Goal: Task Accomplishment & Management: Manage account settings

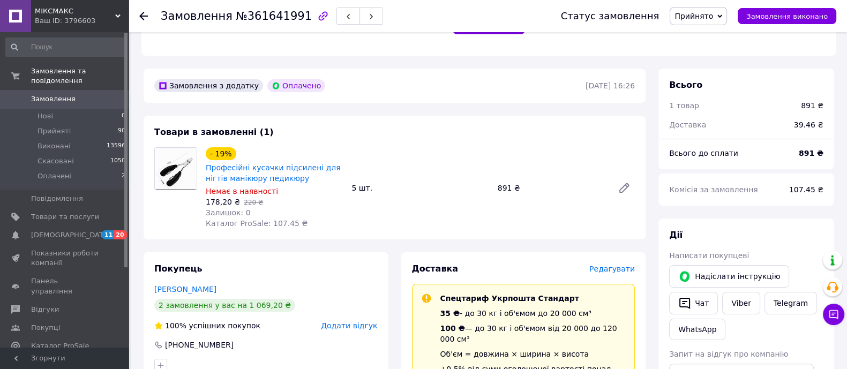
scroll to position [267, 0]
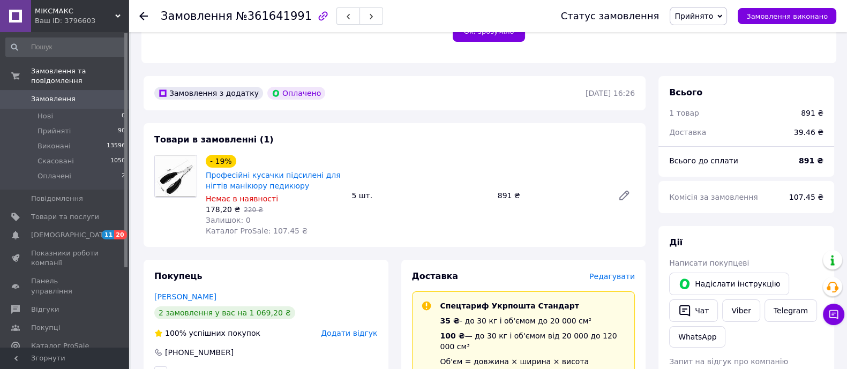
click at [144, 13] on icon at bounding box center [143, 16] width 9 height 9
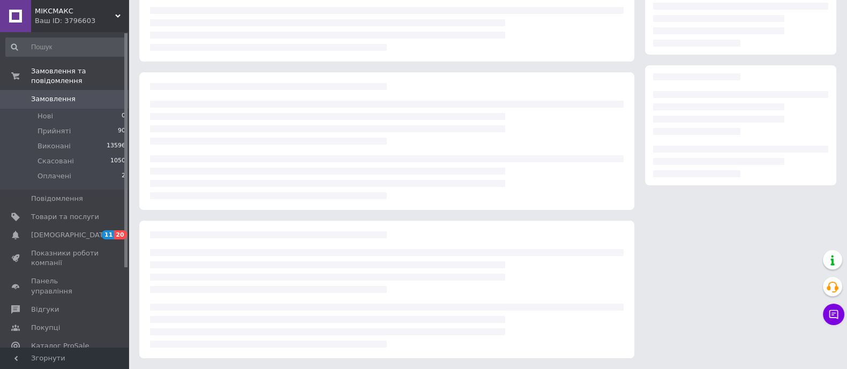
scroll to position [120, 0]
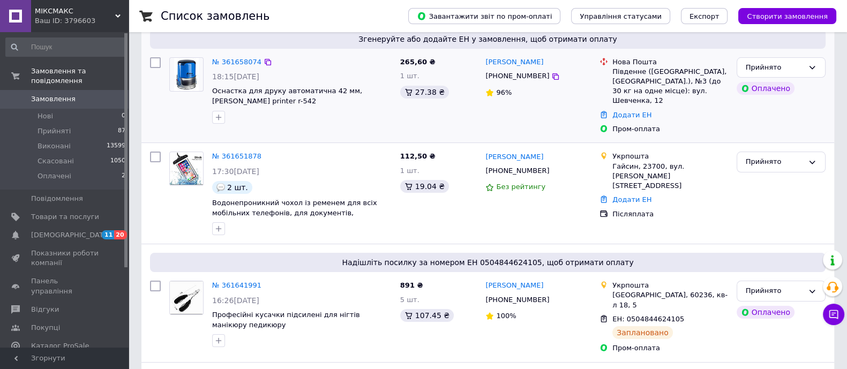
scroll to position [133, 0]
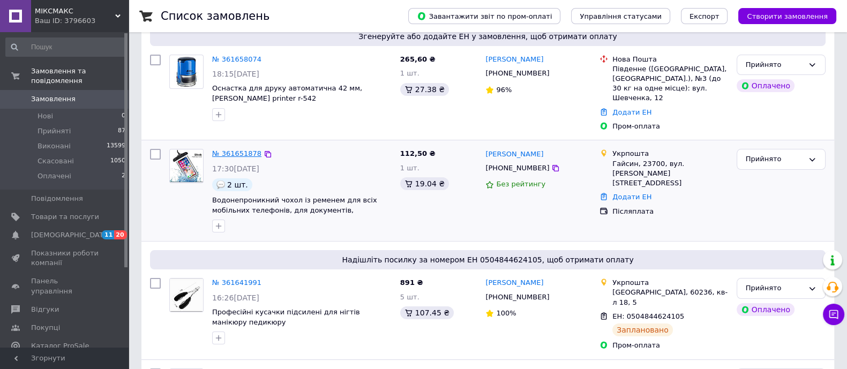
click at [236, 149] on link "№ 361651878" at bounding box center [236, 153] width 49 height 8
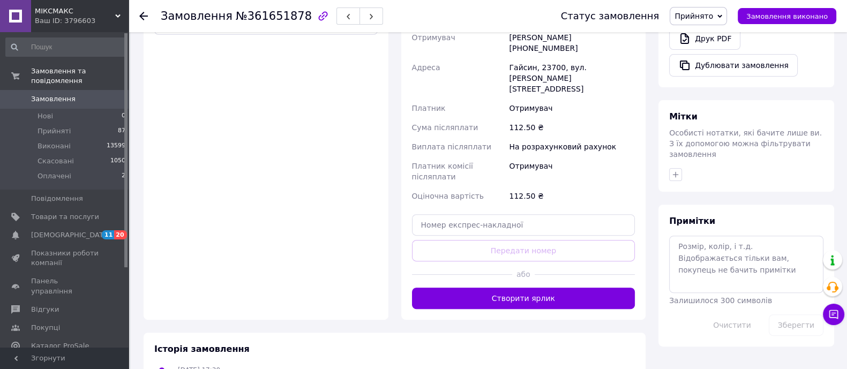
scroll to position [431, 0]
click at [529, 288] on button "Створити ярлик" at bounding box center [523, 298] width 223 height 21
click at [529, 235] on div "Доставка Редагувати Спецтариф Укрпошта Стандарт 35 ₴ - до 30 кг і об'ємом до 20…" at bounding box center [523, 69] width 223 height 479
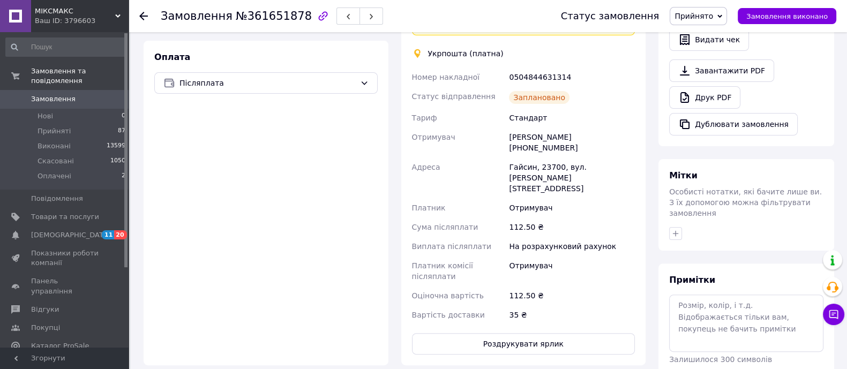
scroll to position [351, 0]
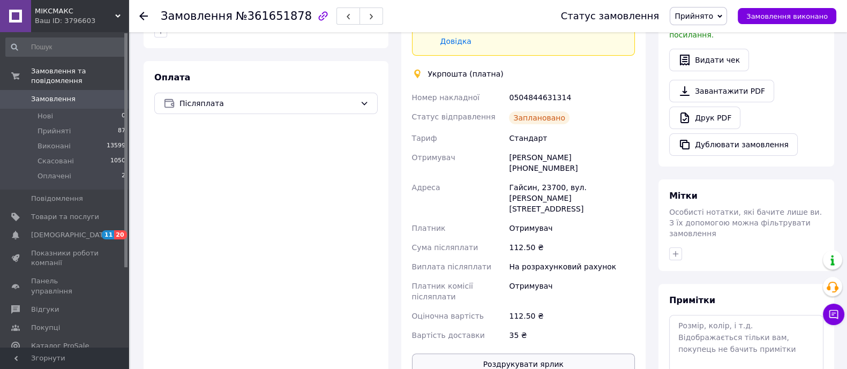
click at [522, 353] on button "Роздрукувати ярлик" at bounding box center [523, 363] width 223 height 21
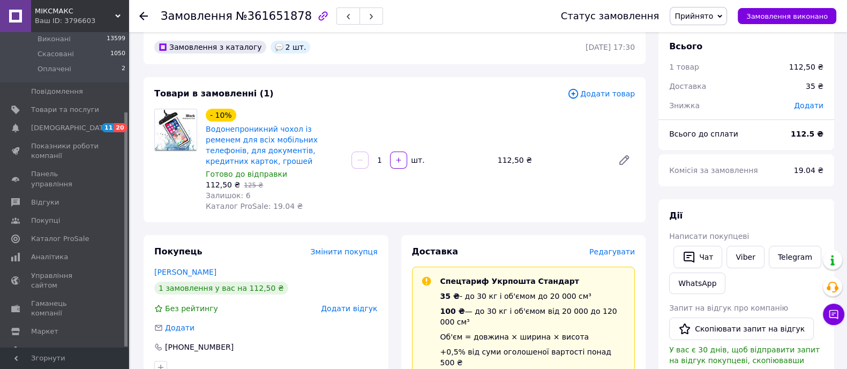
scroll to position [0, 0]
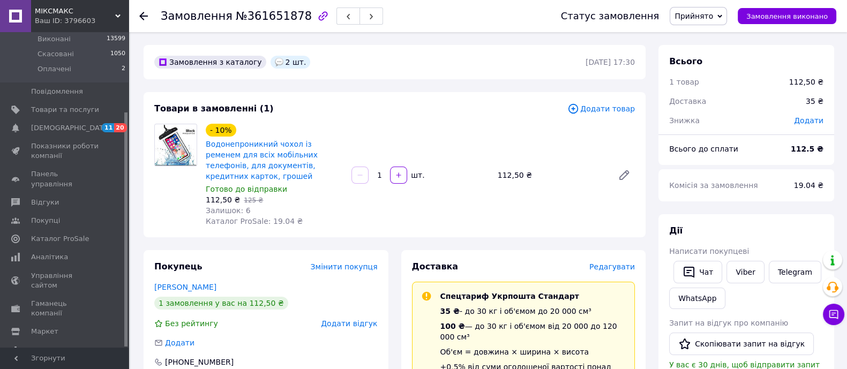
click at [145, 17] on icon at bounding box center [143, 16] width 9 height 9
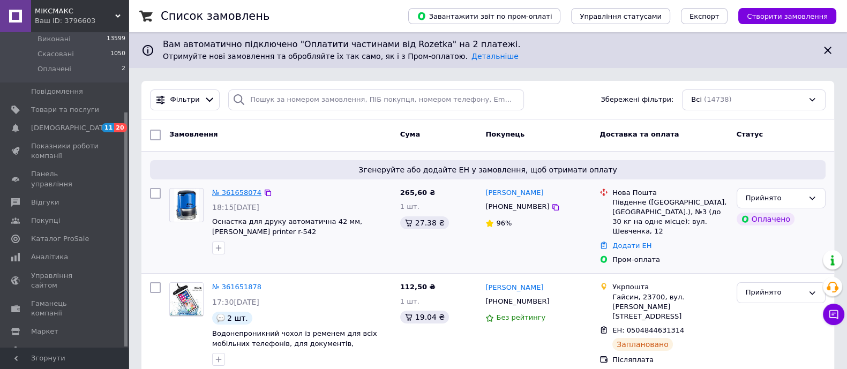
click at [228, 191] on link "№ 361658074" at bounding box center [236, 192] width 49 height 8
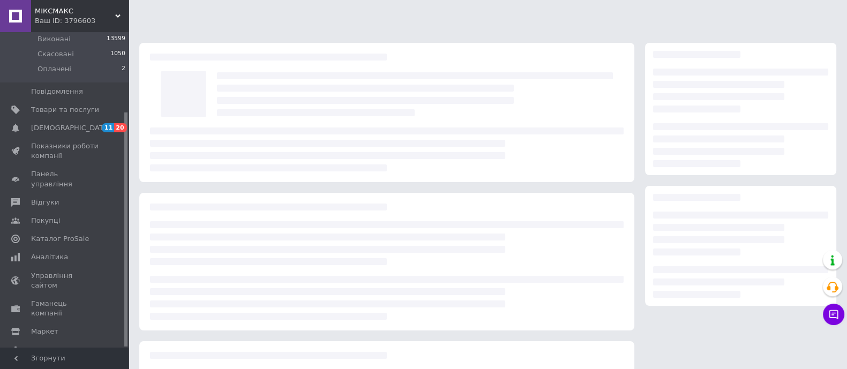
click at [228, 191] on div at bounding box center [386, 260] width 505 height 447
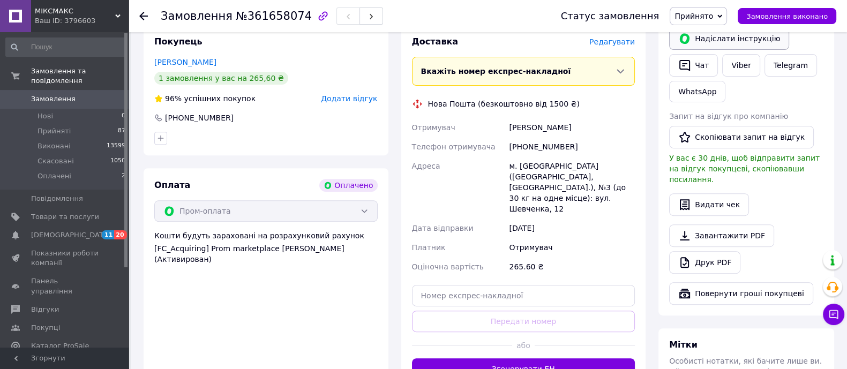
scroll to position [535, 0]
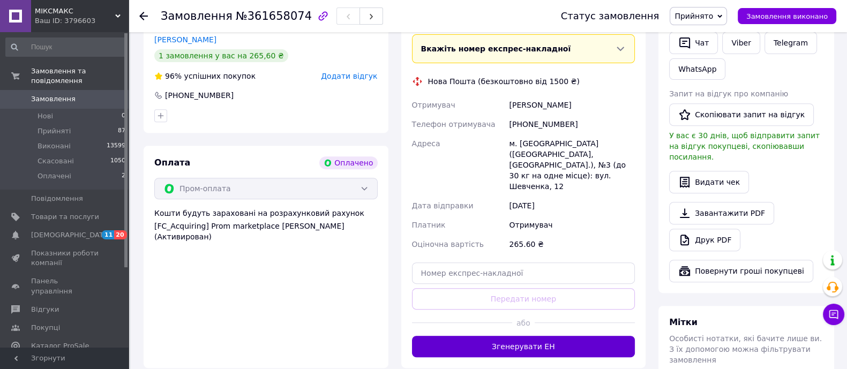
click at [564, 336] on button "Згенерувати ЕН" at bounding box center [523, 346] width 223 height 21
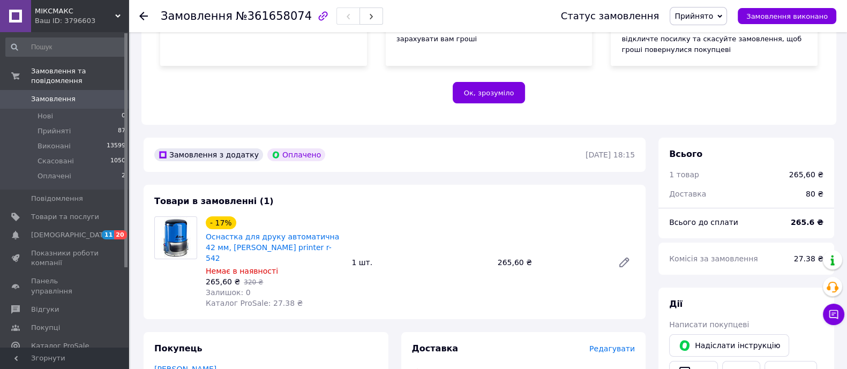
scroll to position [201, 0]
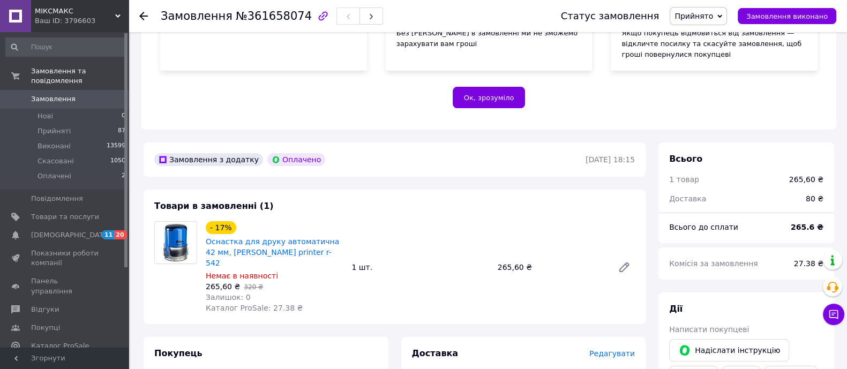
click at [141, 16] on use at bounding box center [143, 16] width 9 height 9
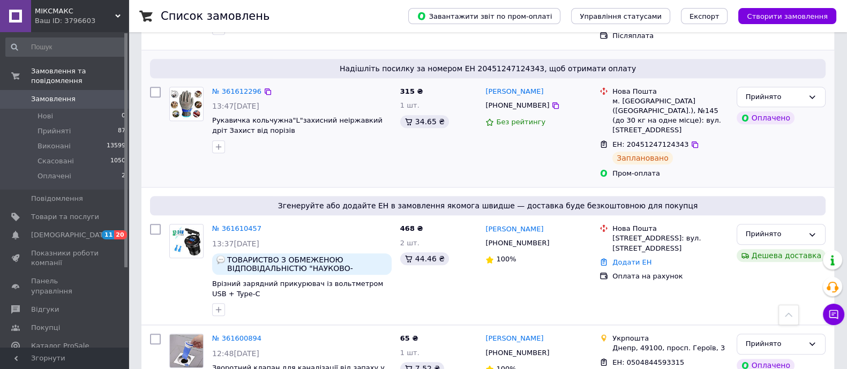
scroll to position [1473, 0]
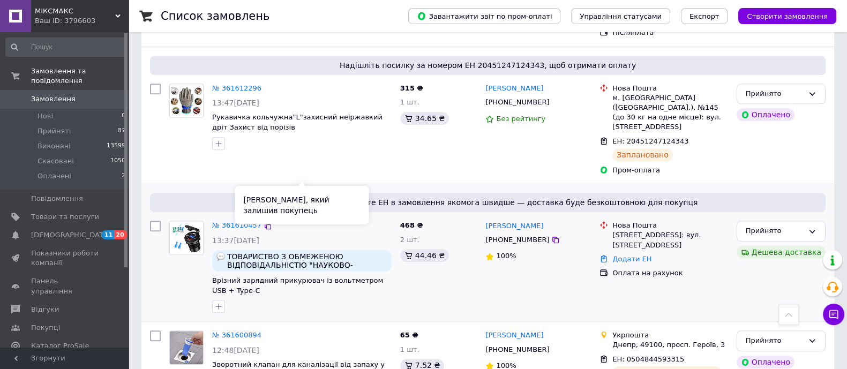
click at [384, 252] on span "ТОВАРИСТВО З ОБМЕЖЕНОЮ ВІДПОВІДАЛЬНІСТЮ "НАУКОВО-ВИРОБНИЧЕ ПІДПРИЄМСТВО "ДРОНАЦ…" at bounding box center [307, 260] width 160 height 17
click at [299, 252] on span "ТОВАРИСТВО З ОБМЕЖЕНОЮ ВІДПОВІДАЛЬНІСТЮ "НАУКОВО-ВИРОБНИЧЕ ПІДПРИЄМСТВО "ДРОНАЦ…" at bounding box center [307, 260] width 160 height 17
click at [235, 221] on link "№ 361610457" at bounding box center [236, 225] width 49 height 8
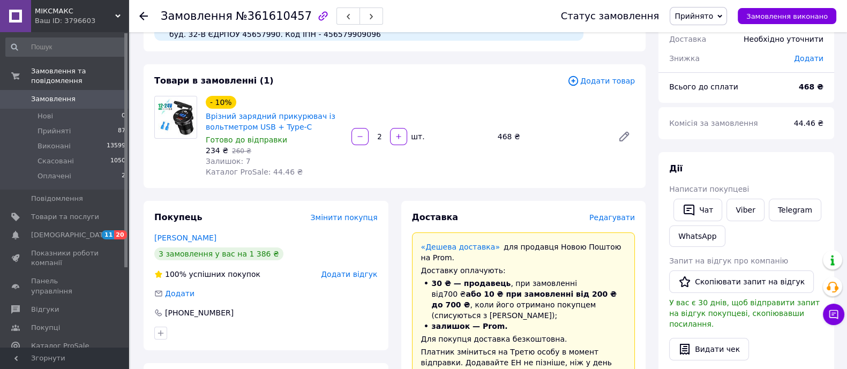
scroll to position [34, 0]
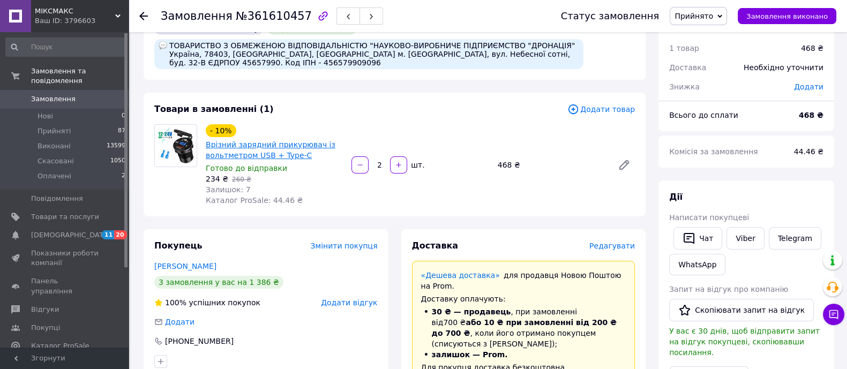
click at [242, 146] on link "Врізний зарядний прикурювач із вольтметром USB + Type-C" at bounding box center [271, 149] width 130 height 19
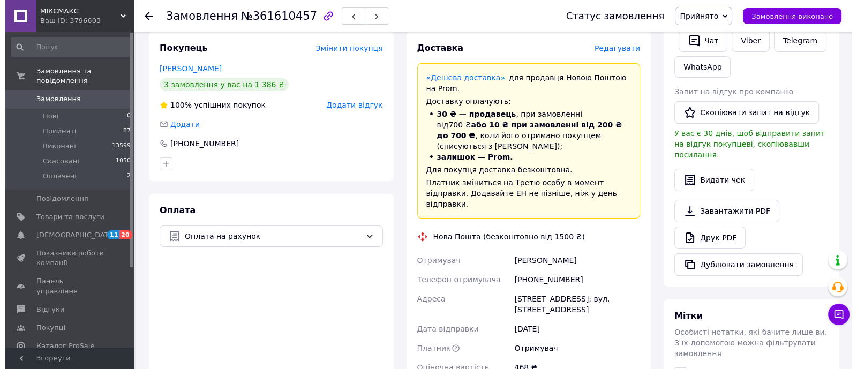
scroll to position [235, 0]
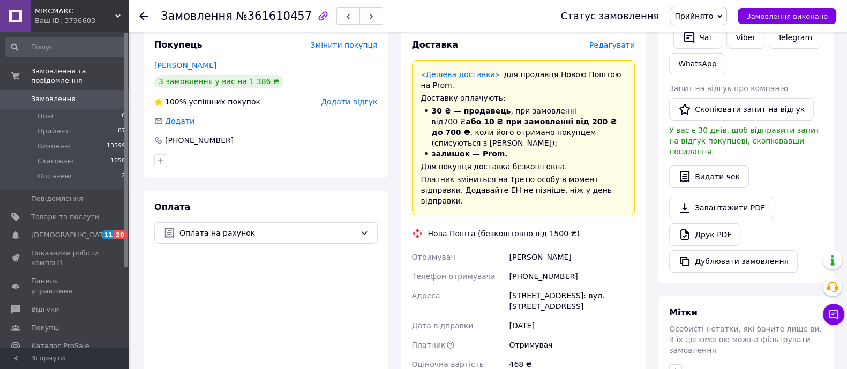
click at [606, 44] on span "Редагувати" at bounding box center [612, 45] width 46 height 9
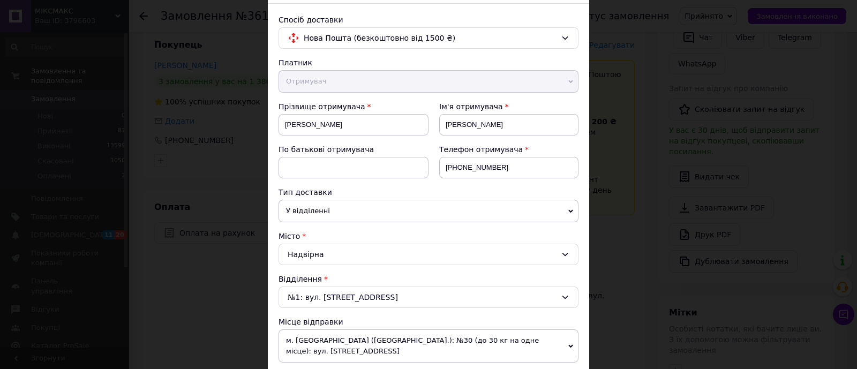
scroll to position [0, 0]
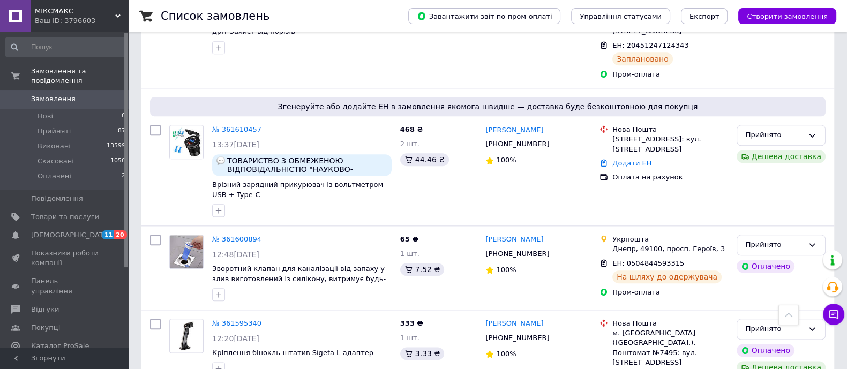
scroll to position [1406, 0]
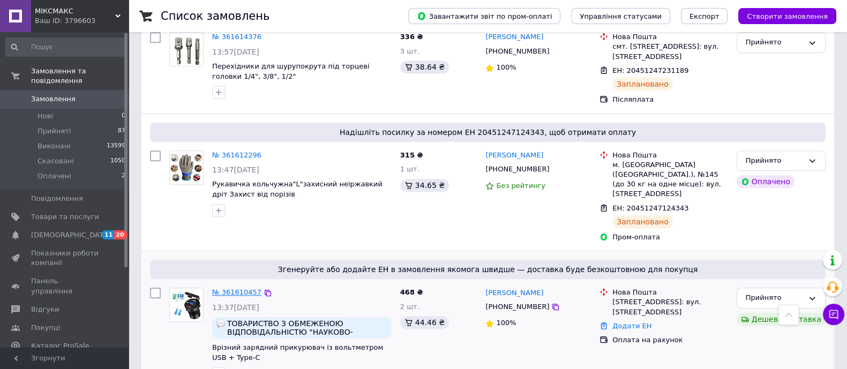
click at [230, 288] on link "№ 361610457" at bounding box center [236, 292] width 49 height 8
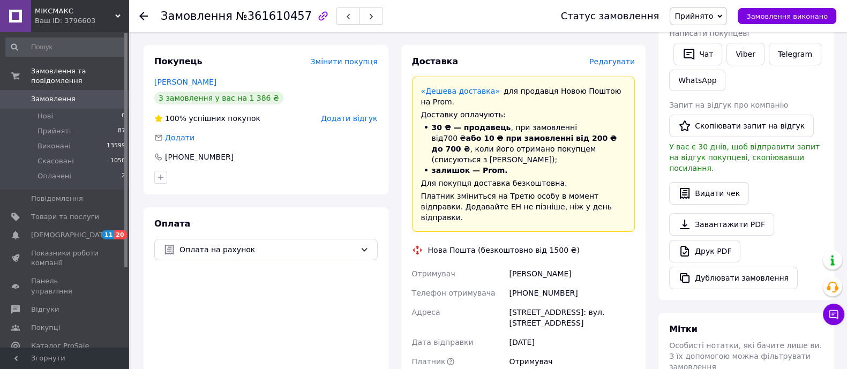
scroll to position [168, 0]
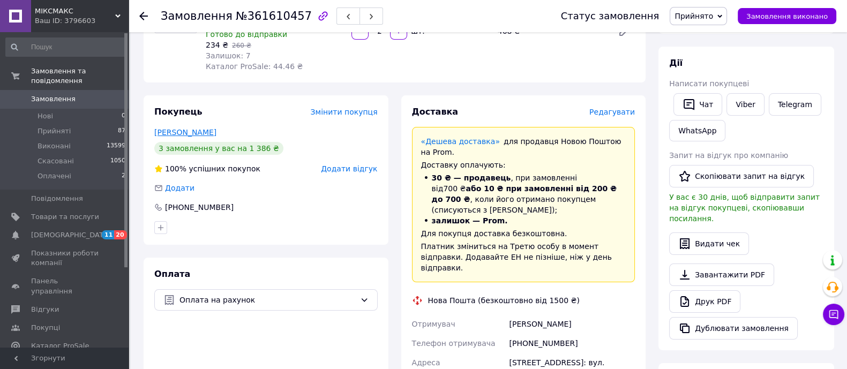
click at [216, 133] on link "Липисивицький Павло" at bounding box center [185, 132] width 62 height 9
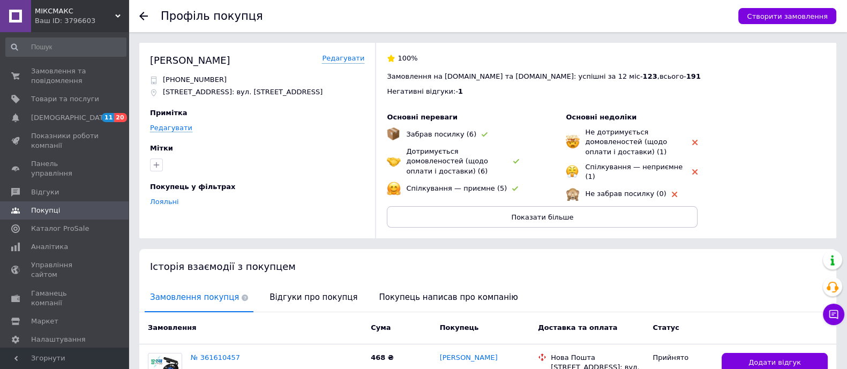
click at [142, 9] on div at bounding box center [149, 16] width 21 height 32
click at [143, 16] on icon at bounding box center [143, 16] width 9 height 9
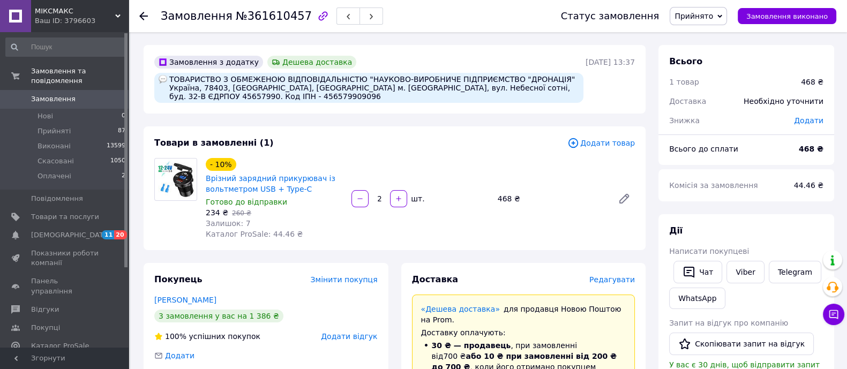
click at [141, 15] on use at bounding box center [143, 16] width 9 height 9
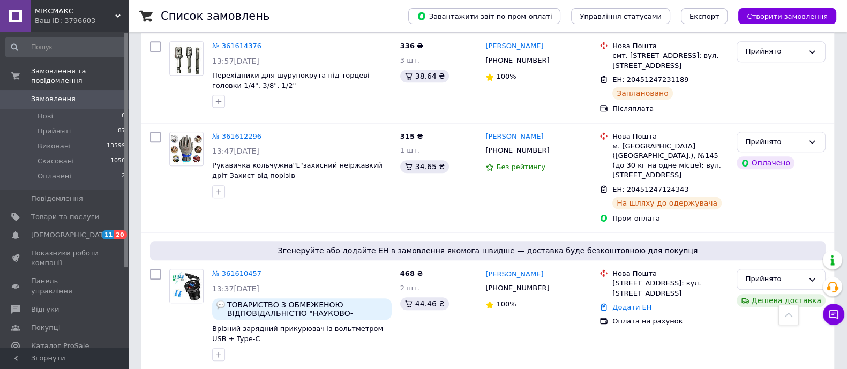
scroll to position [1406, 0]
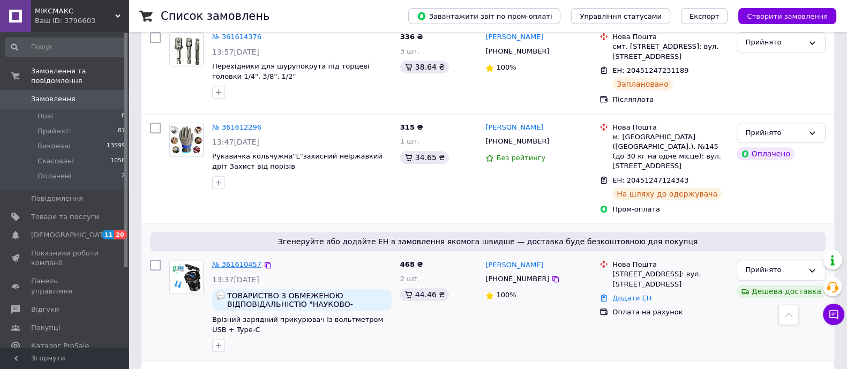
click at [232, 260] on link "№ 361610457" at bounding box center [236, 264] width 49 height 8
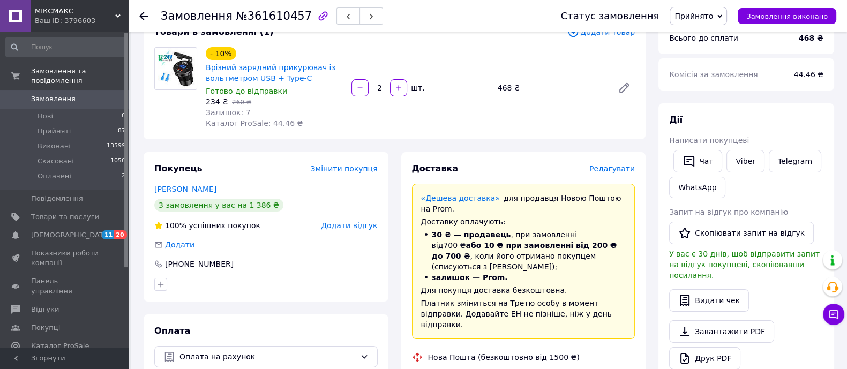
scroll to position [101, 0]
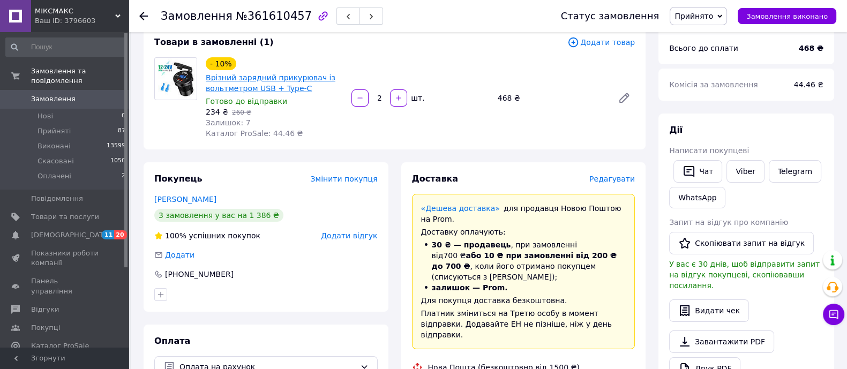
click at [249, 80] on link "Врізний зарядний прикурювач із вольтметром USB + Type-C" at bounding box center [271, 82] width 130 height 19
click at [144, 16] on use at bounding box center [143, 16] width 9 height 9
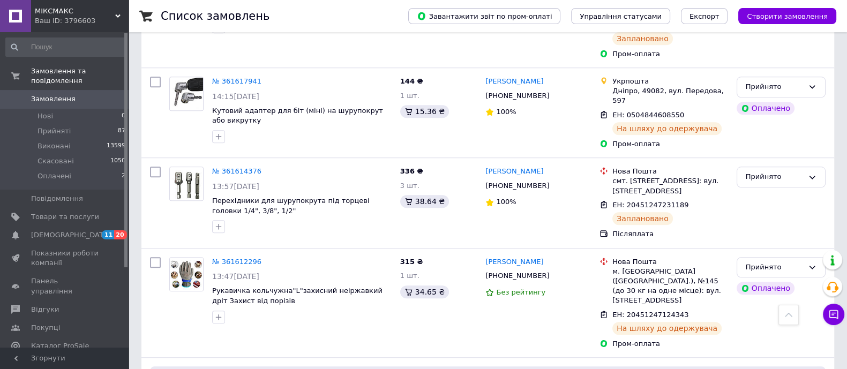
scroll to position [1272, 0]
click at [244, 167] on link "№ 361614376" at bounding box center [236, 171] width 49 height 8
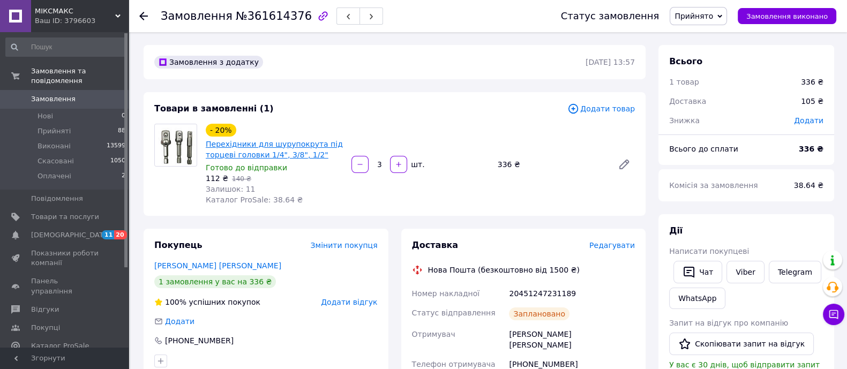
click at [249, 150] on link "Перехідники для шурупокрута під торцеві головки 1/4", 3/8", 1/2"" at bounding box center [274, 149] width 137 height 19
click at [91, 124] on li "Прийняті 88" at bounding box center [66, 131] width 132 height 15
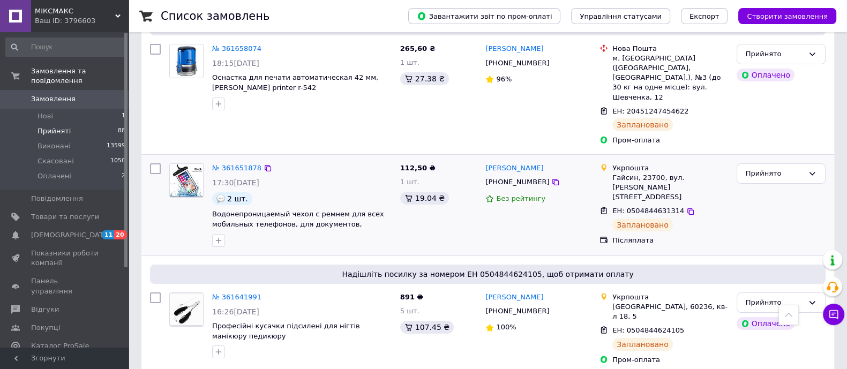
scroll to position [468, 0]
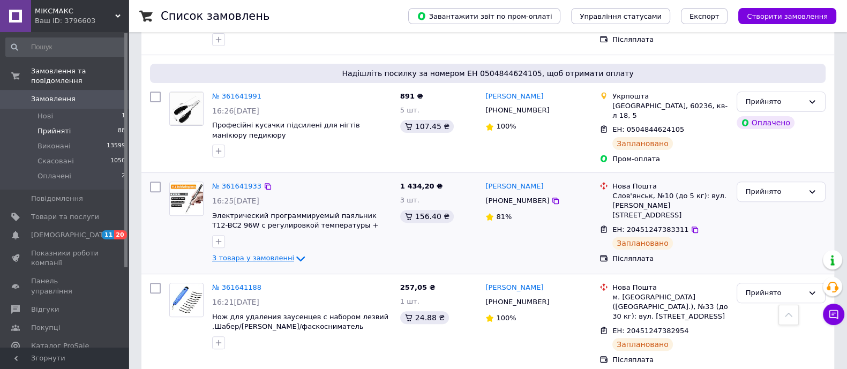
click at [296, 256] on icon at bounding box center [300, 258] width 9 height 5
click at [294, 252] on icon at bounding box center [300, 258] width 13 height 13
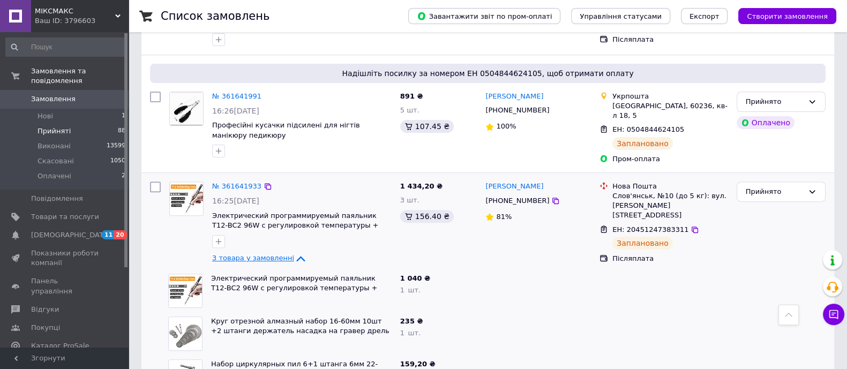
scroll to position [201, 0]
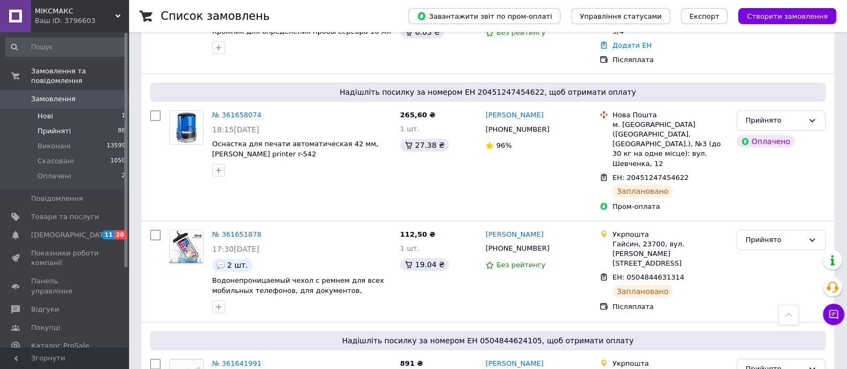
click at [86, 109] on li "Нові 1" at bounding box center [66, 116] width 132 height 15
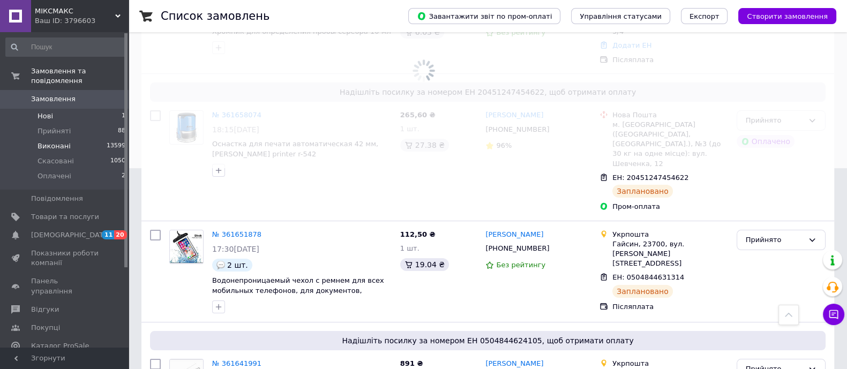
click at [78, 94] on span "Замовлення" at bounding box center [65, 99] width 68 height 10
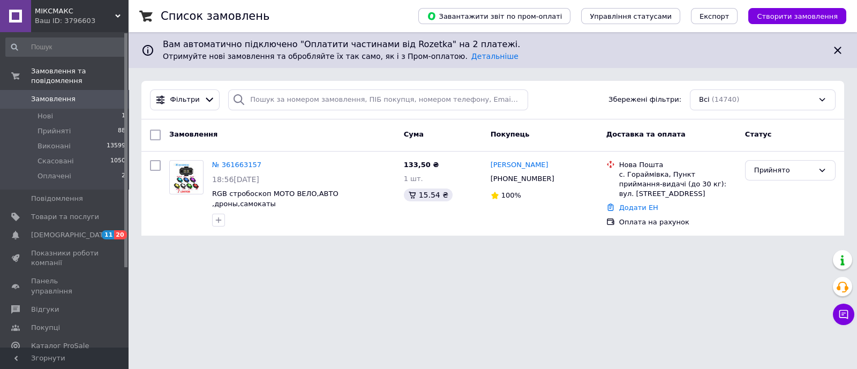
click at [47, 94] on span "Замовлення" at bounding box center [53, 99] width 44 height 10
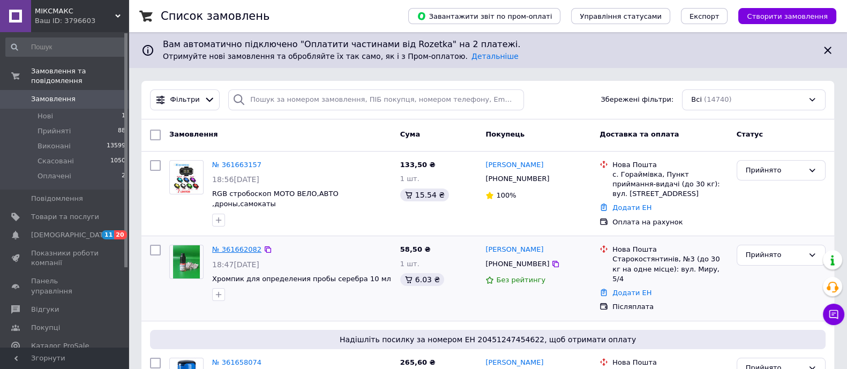
click at [244, 245] on link "№ 361662082" at bounding box center [236, 249] width 49 height 8
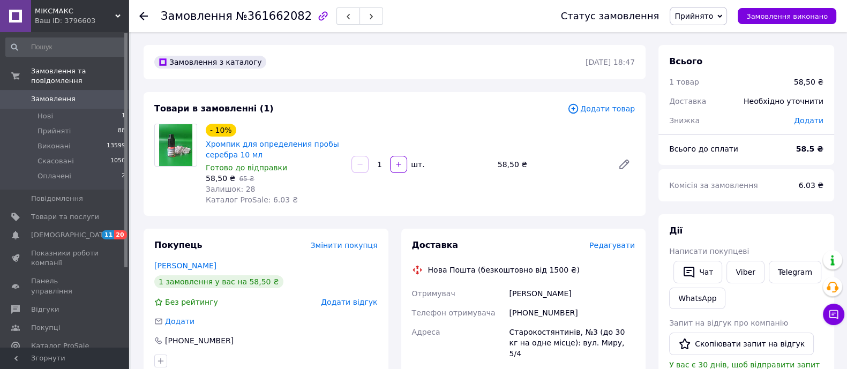
click at [633, 245] on span "Редагувати" at bounding box center [612, 245] width 46 height 9
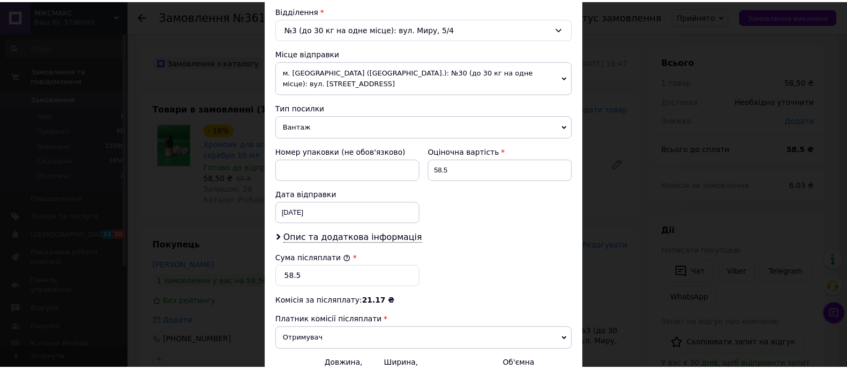
scroll to position [402, 0]
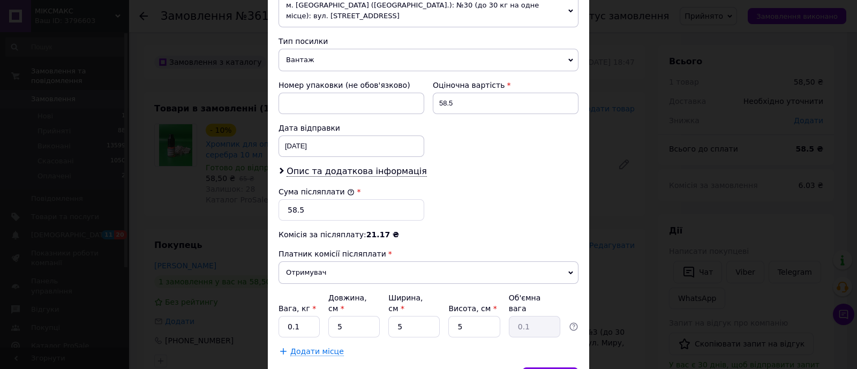
click at [632, 298] on div "× Редагування доставки Спосіб доставки Нова Пошта (безкоштовно від 1500 ₴) Плат…" at bounding box center [428, 184] width 857 height 369
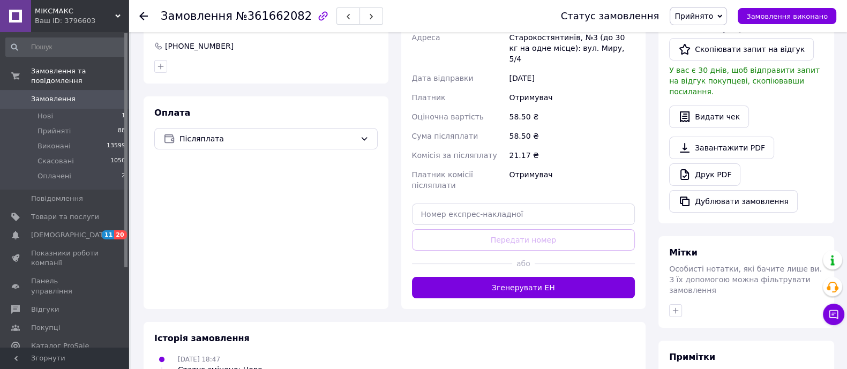
scroll to position [398, 0]
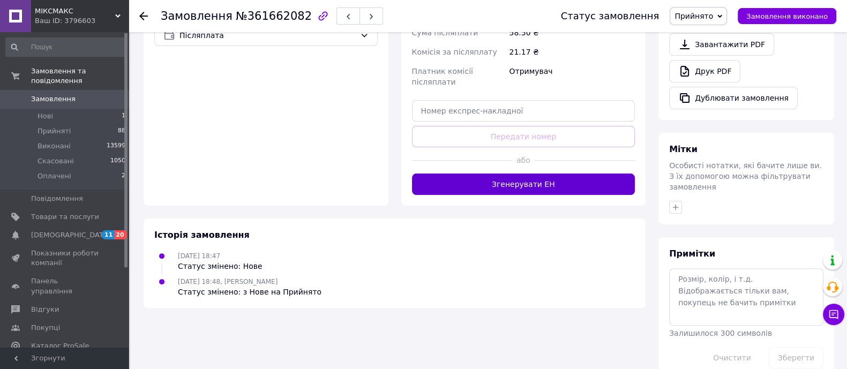
click at [554, 173] on button "Згенерувати ЕН" at bounding box center [523, 183] width 223 height 21
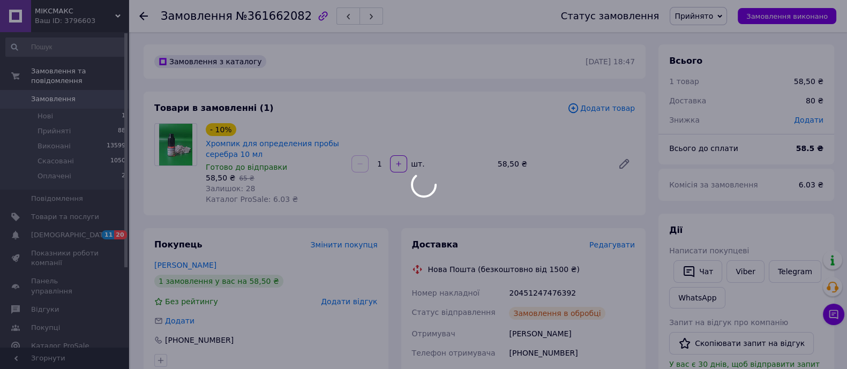
scroll to position [0, 0]
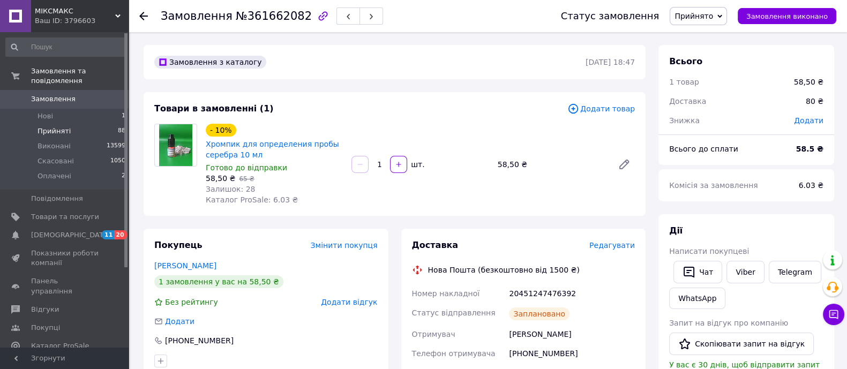
click at [89, 124] on li "Прийняті 88" at bounding box center [66, 131] width 132 height 15
